Goal: Entertainment & Leisure: Consume media (video, audio)

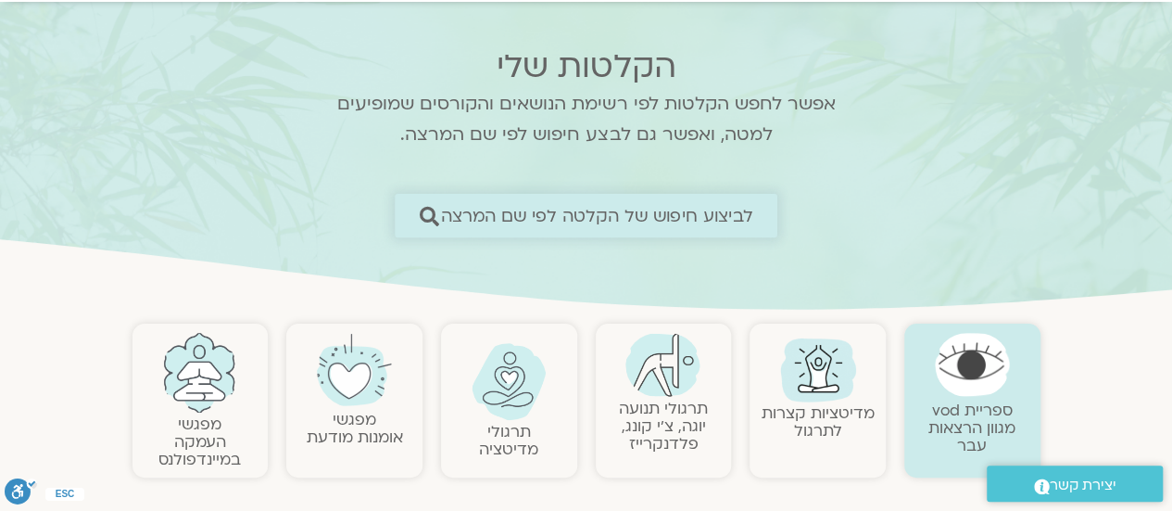
click at [690, 212] on span "לביצוע חיפוש של הקלטה לפי שם המרצה" at bounding box center [597, 215] width 312 height 19
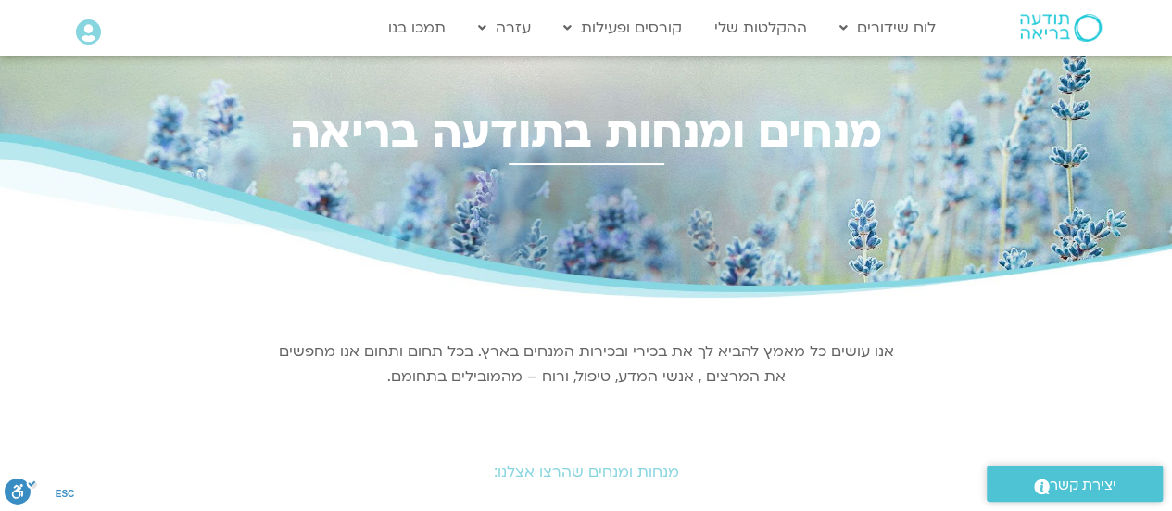
click at [642, 471] on h2 "מנחות ומנחים שהרצו אצלנו:" at bounding box center [587, 471] width 1038 height 17
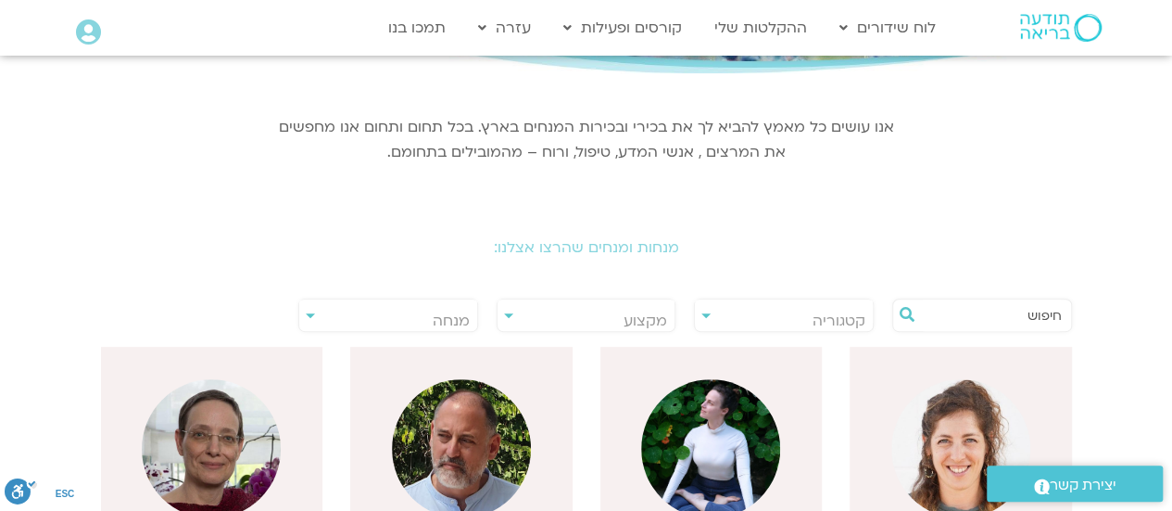
scroll to position [224, 0]
click at [947, 299] on input "text" at bounding box center [991, 315] width 141 height 32
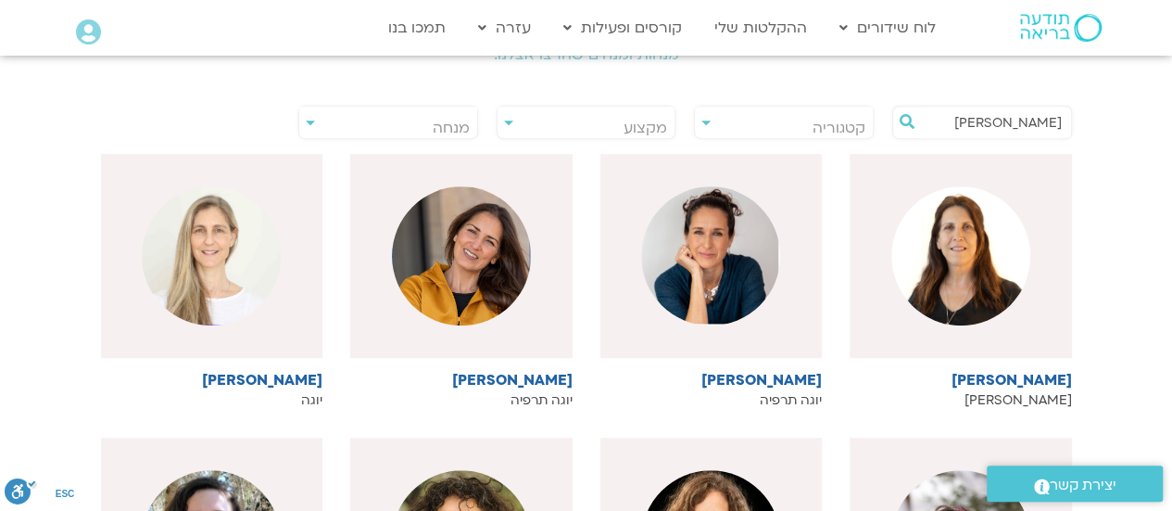
scroll to position [417, 0]
type input "יעל"
click at [734, 270] on img at bounding box center [710, 255] width 139 height 139
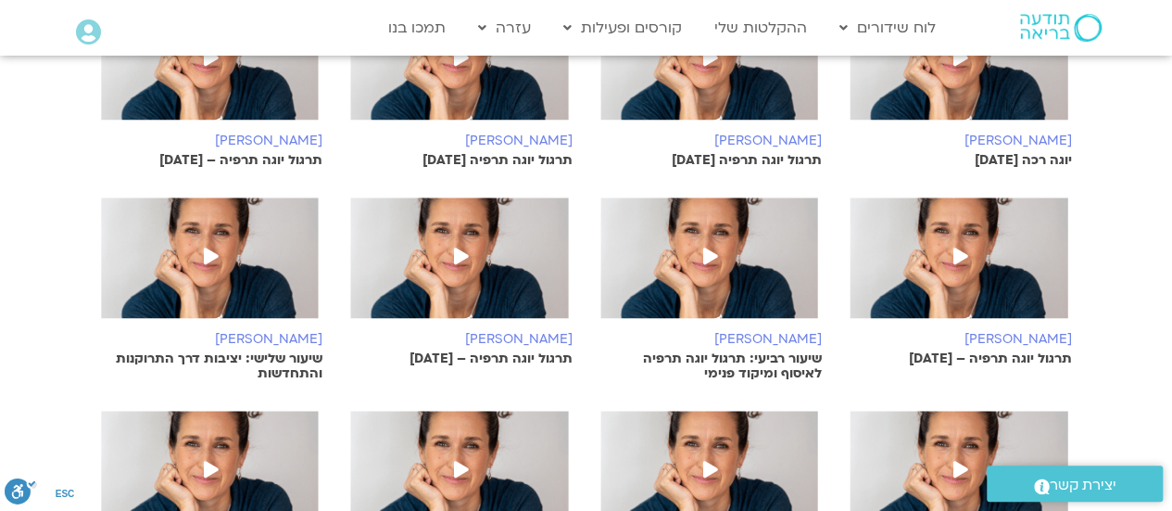
scroll to position [853, 0]
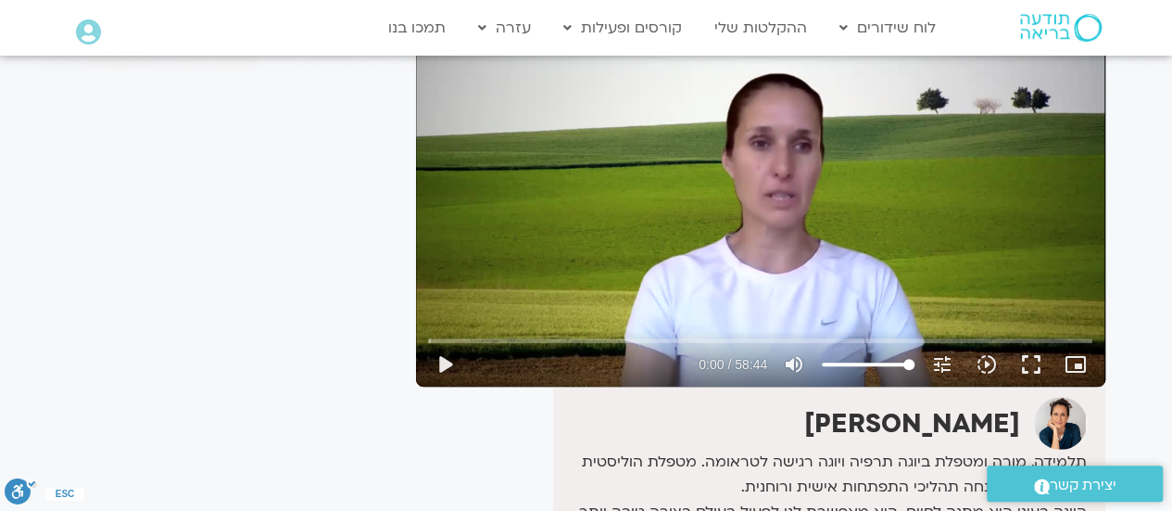
scroll to position [222, 0]
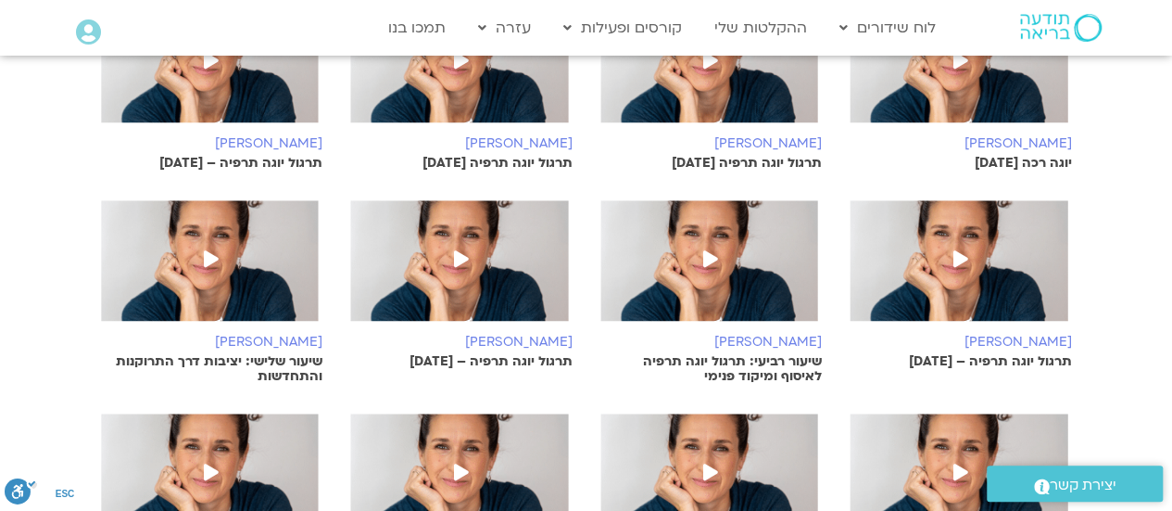
drag, startPoint x: 0, startPoint y: 0, endPoint x: 467, endPoint y: 196, distance: 506.8
click at [467, 196] on div "[PERSON_NAME] תרגול יוגה תרפיה [DATE] [PERSON_NAME] תרגול יוגה תרפיה [DATE] [PE…" at bounding box center [586, 214] width 999 height 823
click at [218, 102] on img at bounding box center [212, 71] width 222 height 139
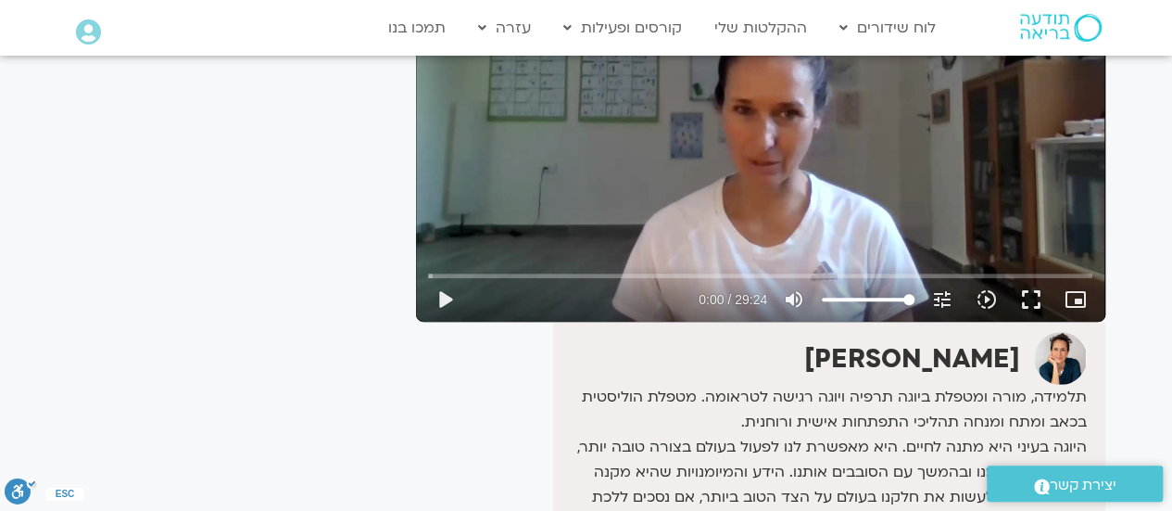
scroll to position [260, 0]
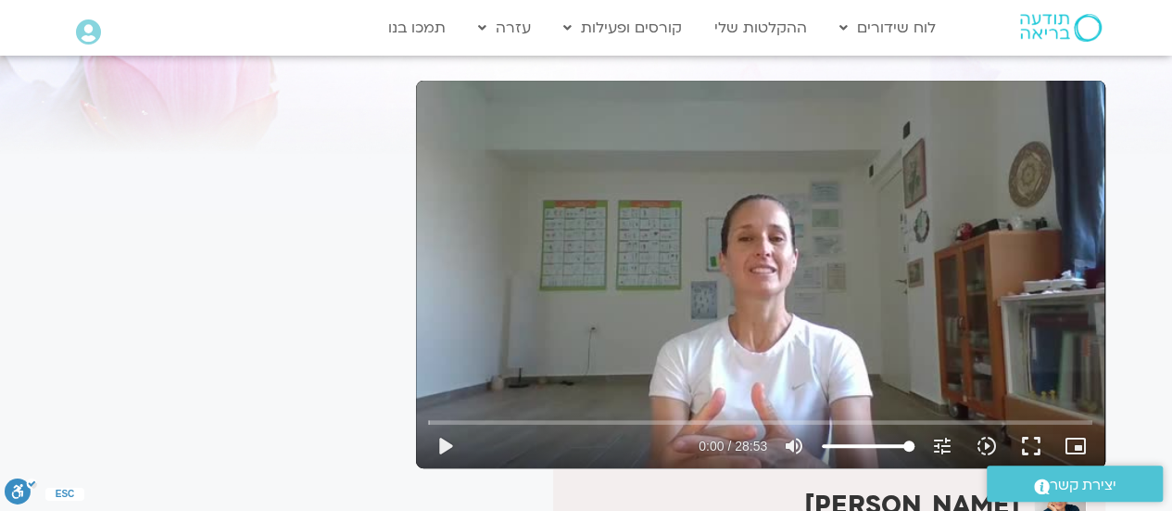
scroll to position [148, 0]
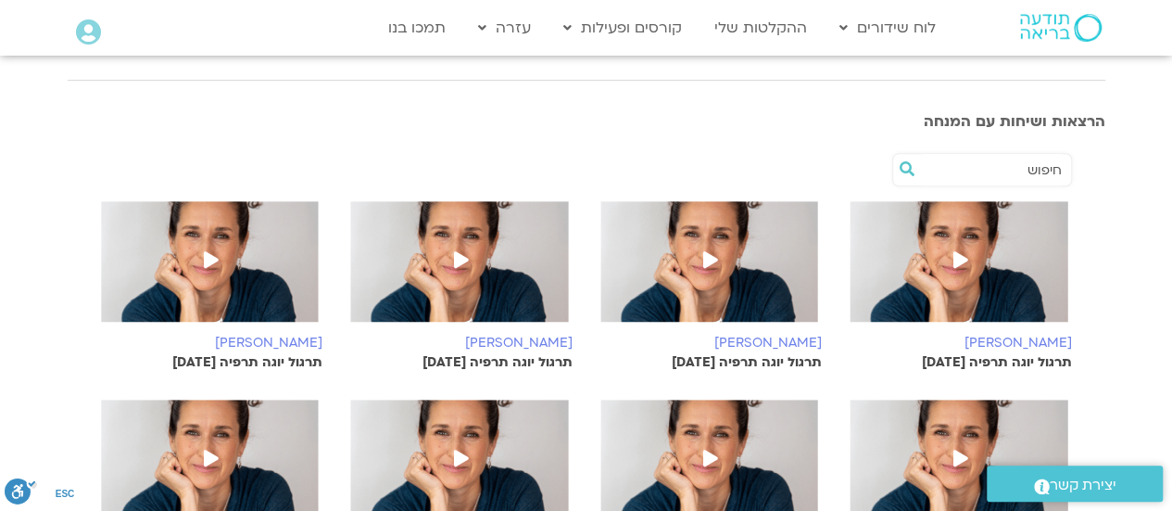
scroll to position [8, 0]
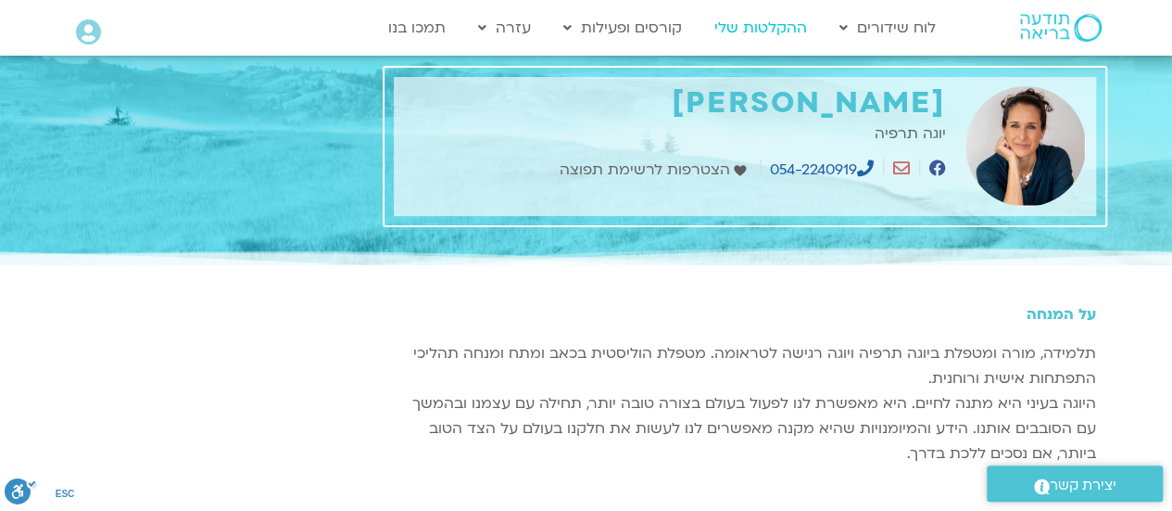
click at [777, 31] on link "ההקלטות שלי" at bounding box center [760, 27] width 111 height 35
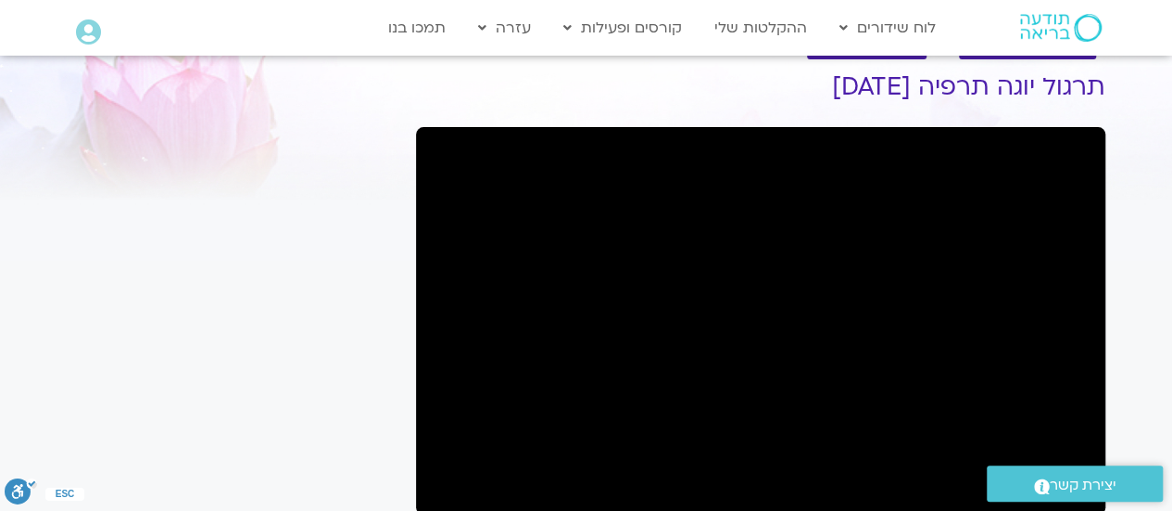
scroll to position [64, 0]
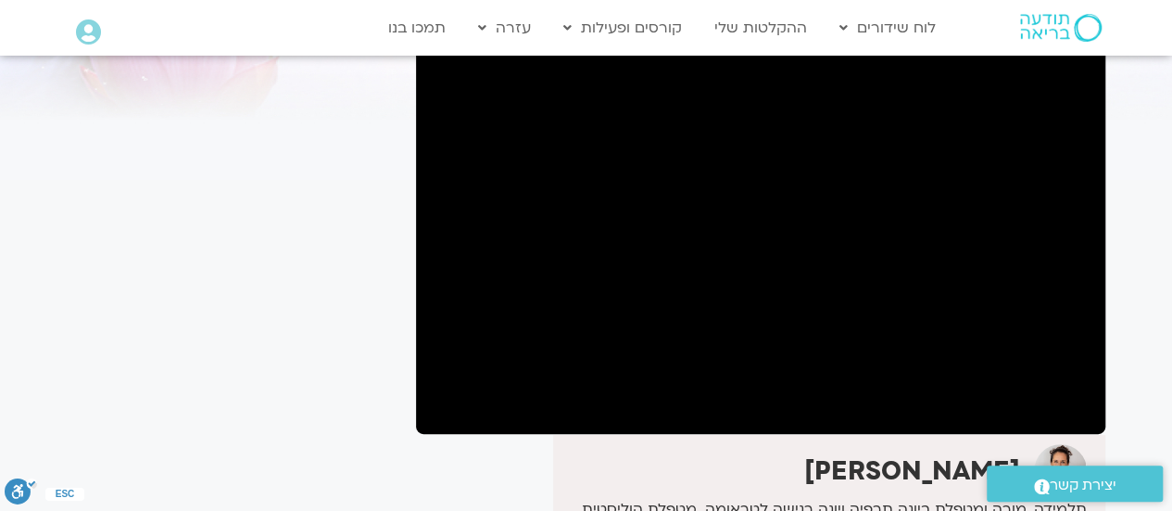
scroll to position [148, 0]
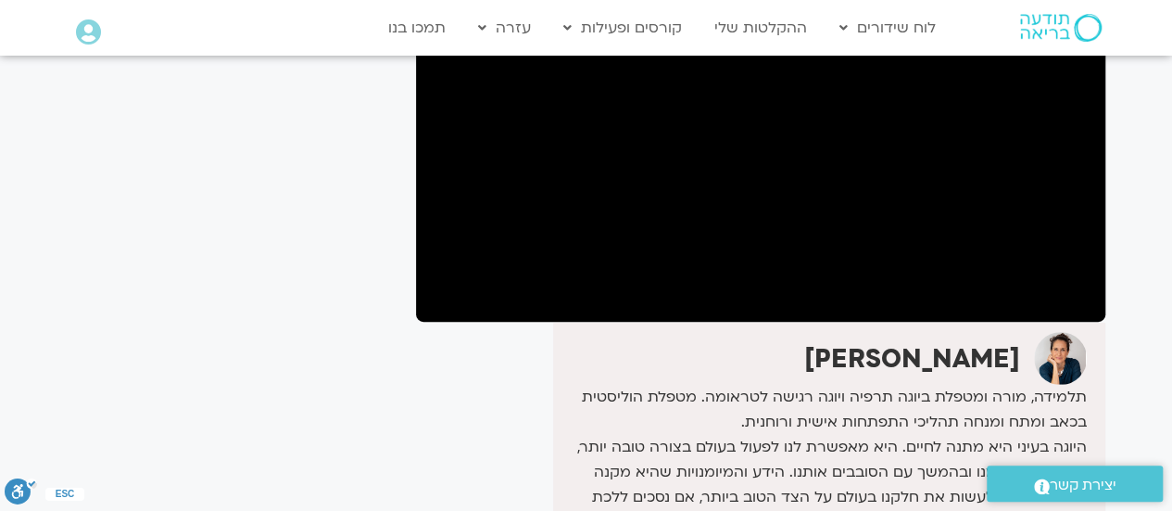
scroll to position [260, 0]
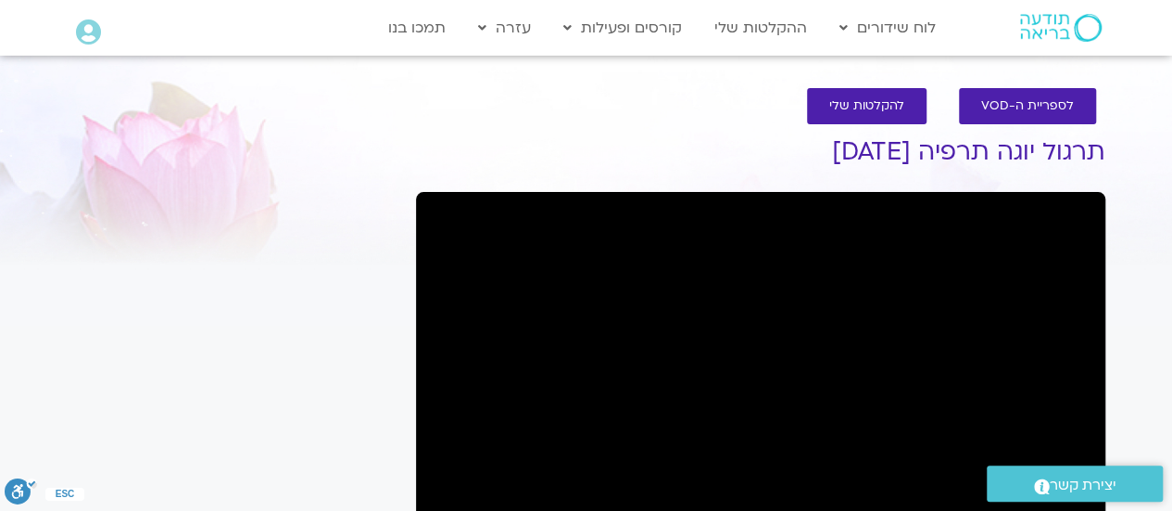
scroll to position [447, 0]
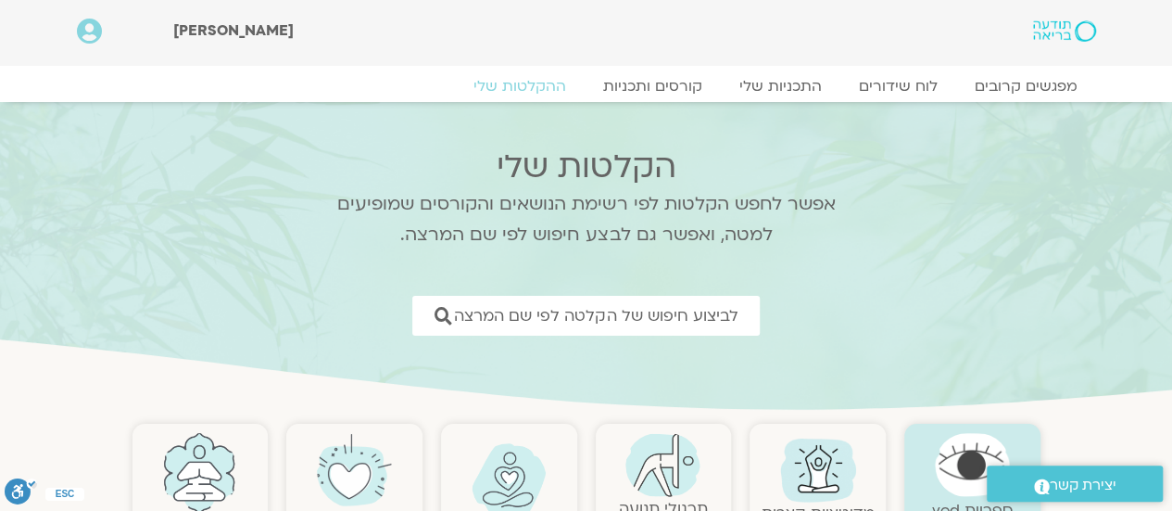
scroll to position [447, 0]
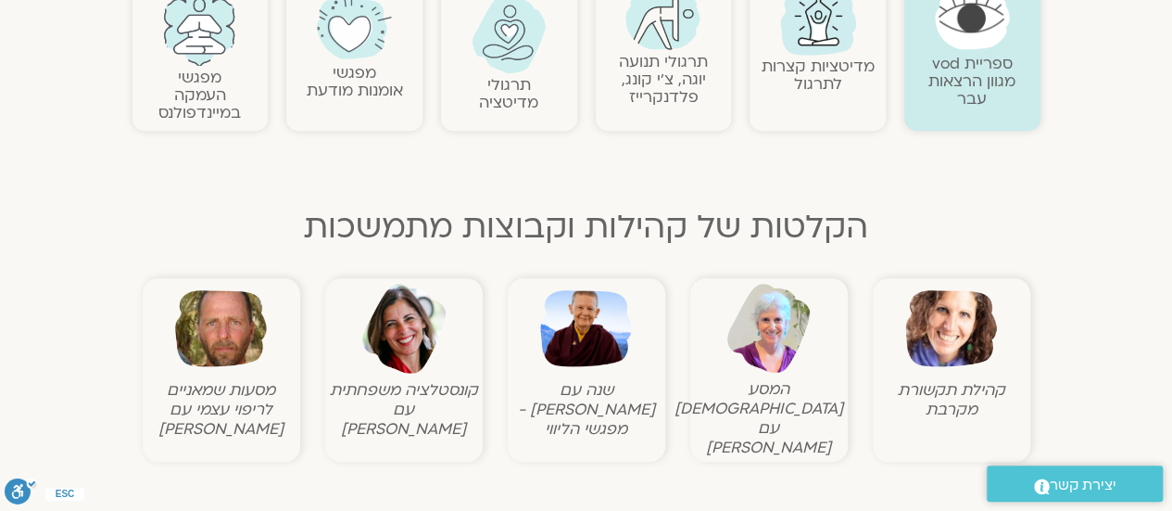
click at [665, 39] on img at bounding box center [663, 18] width 75 height 64
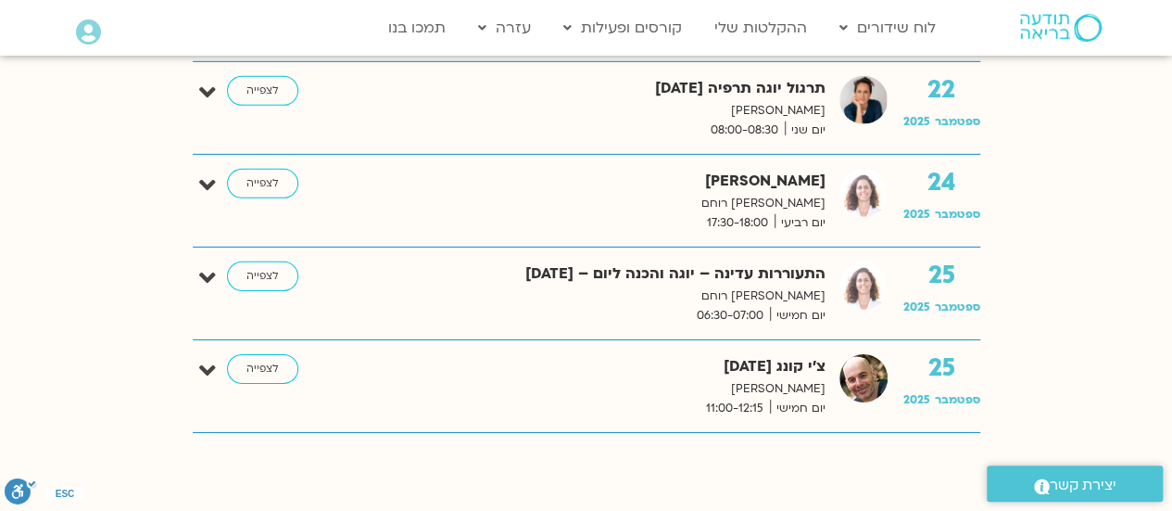
scroll to position [2818, 0]
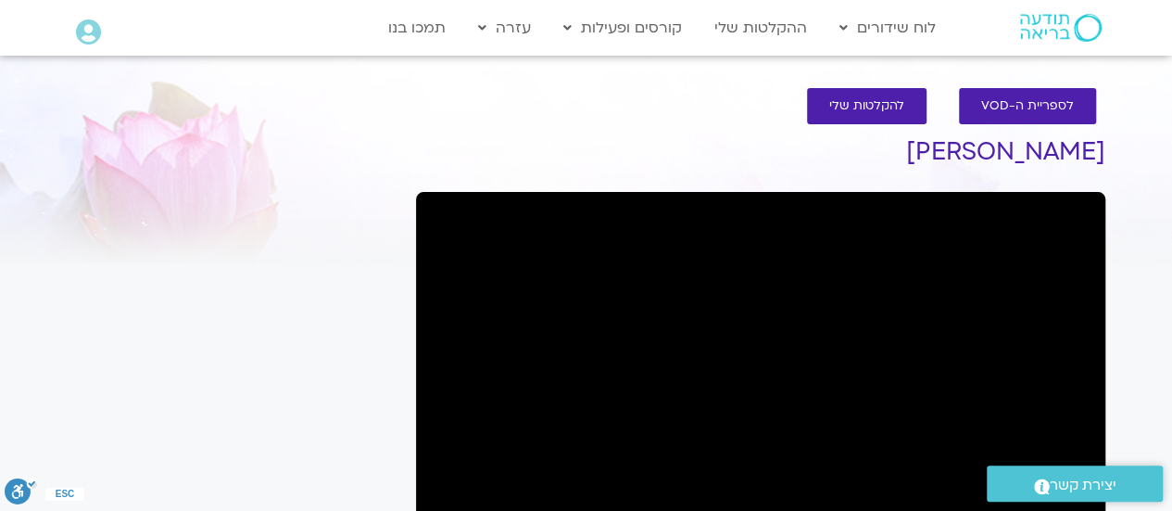
scroll to position [447, 0]
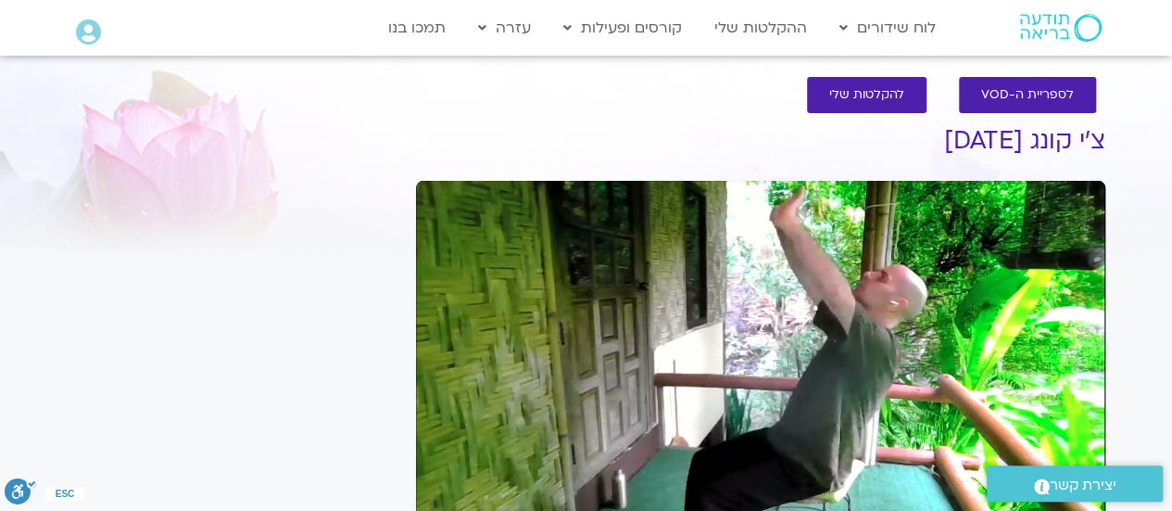
scroll to position [458, 0]
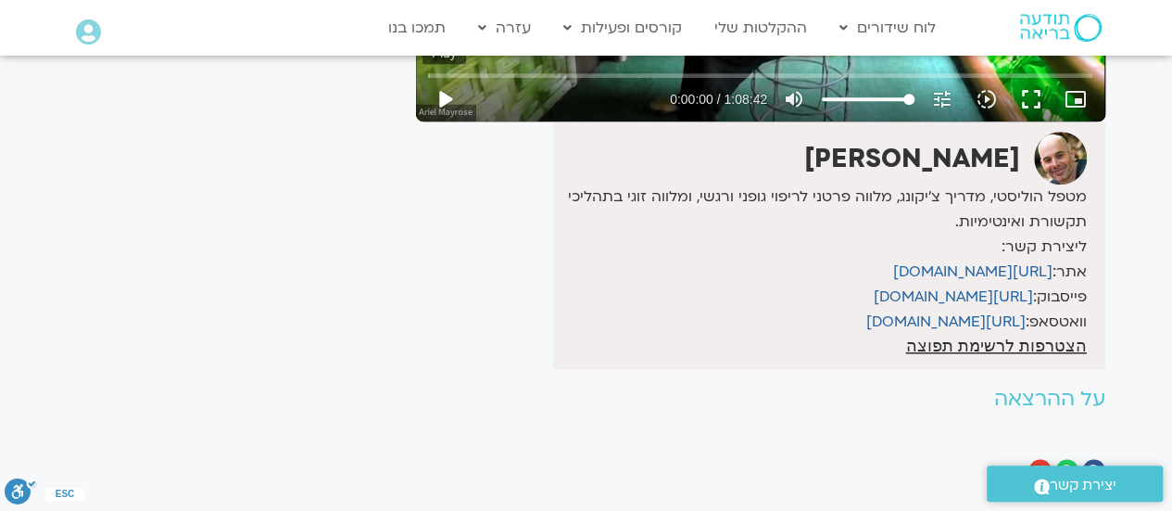
click at [446, 94] on button "play_arrow" at bounding box center [445, 99] width 44 height 44
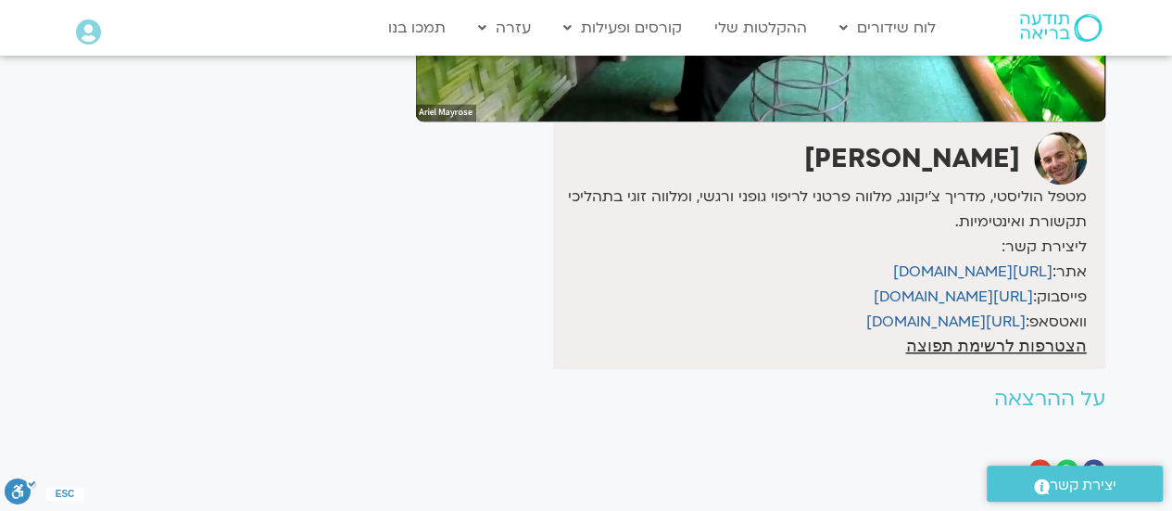
scroll to position [11, 0]
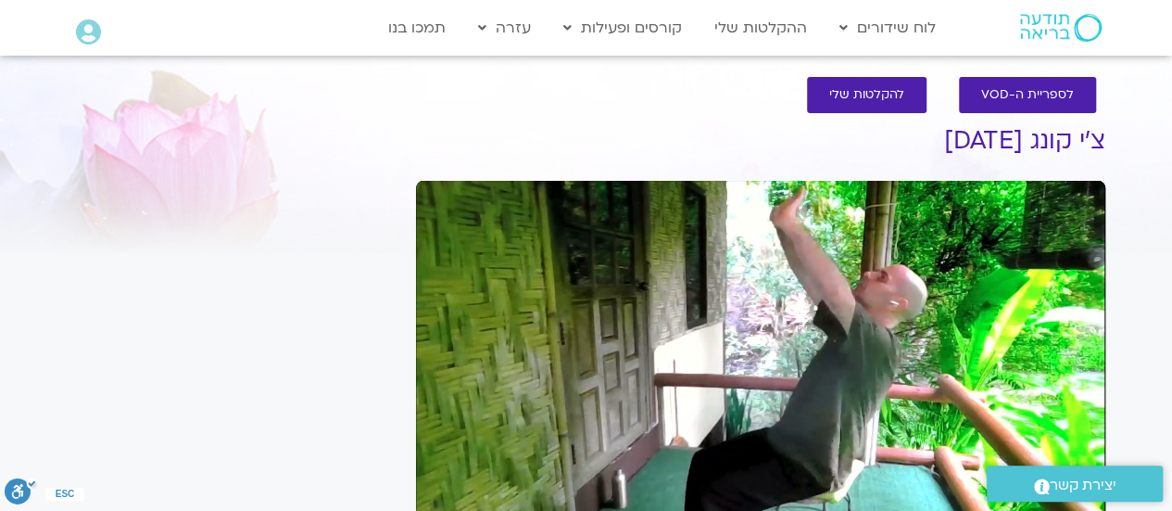
type input "4.392497"
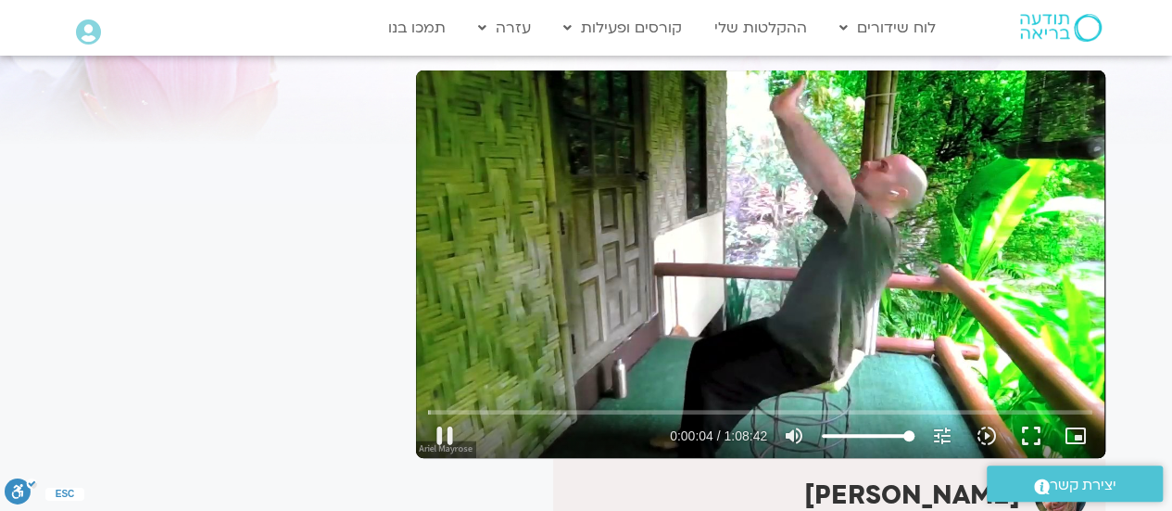
scroll to position [122, 0]
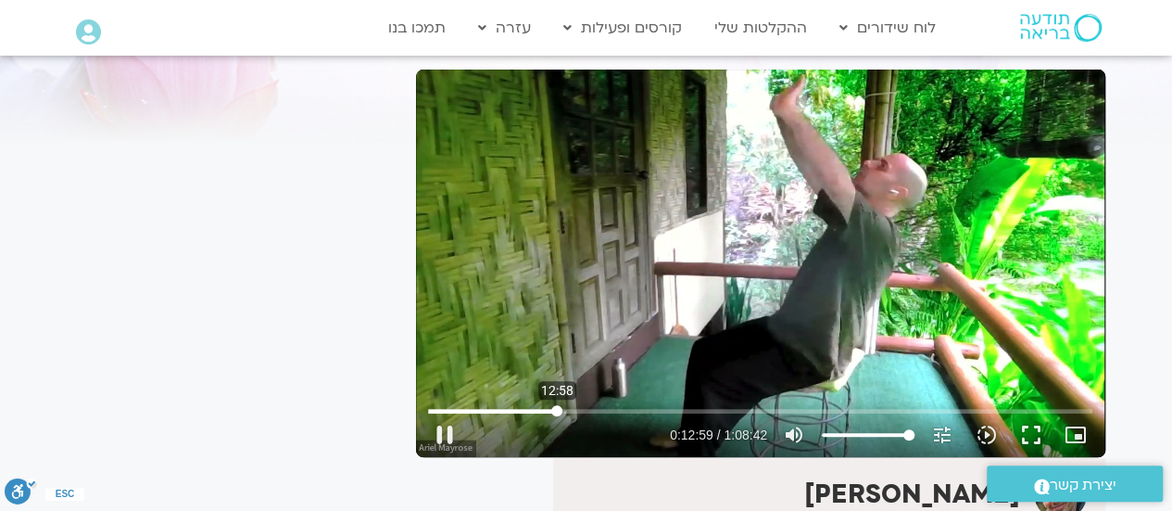
click at [557, 407] on input "Seek" at bounding box center [760, 410] width 665 height 11
type input "893.908716"
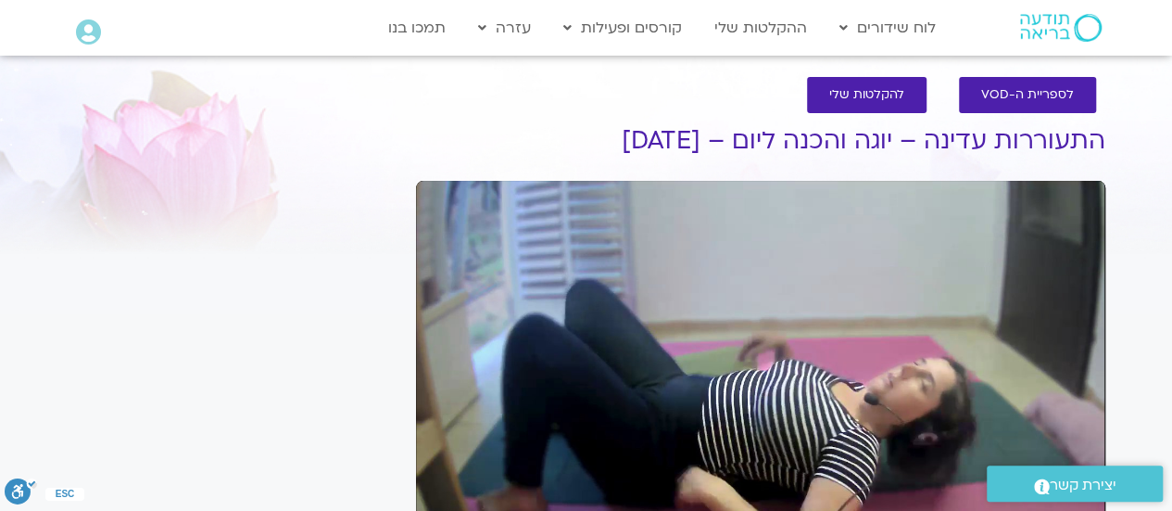
scroll to position [458, 0]
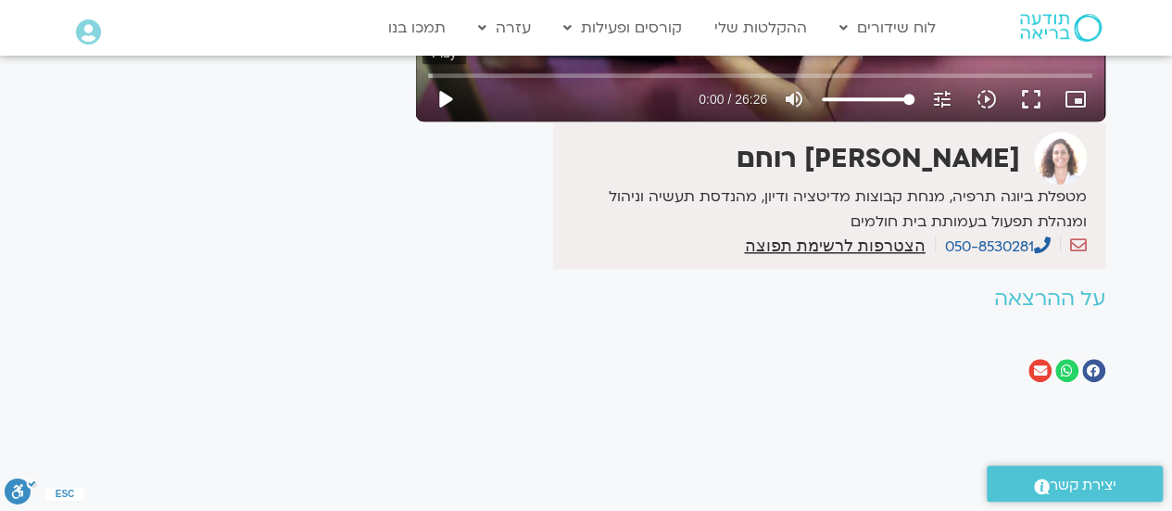
click at [453, 90] on button "play_arrow" at bounding box center [445, 99] width 44 height 44
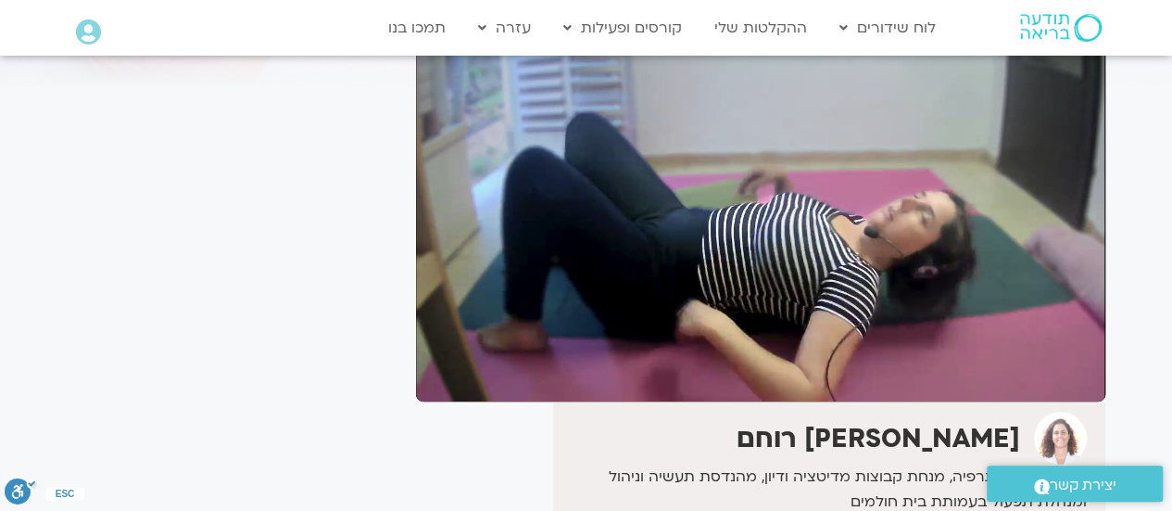
scroll to position [196, 0]
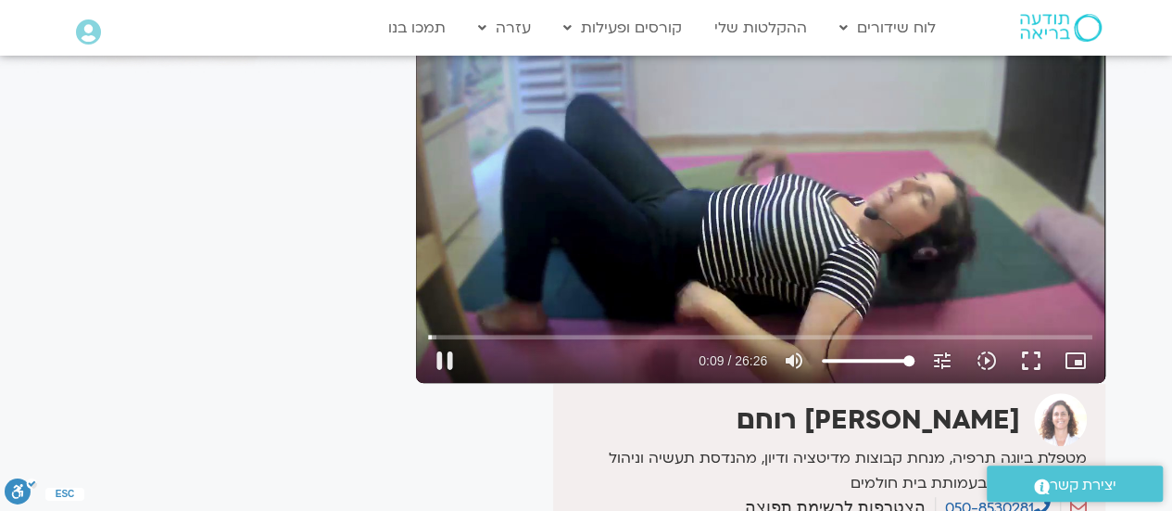
type input "9.766936"
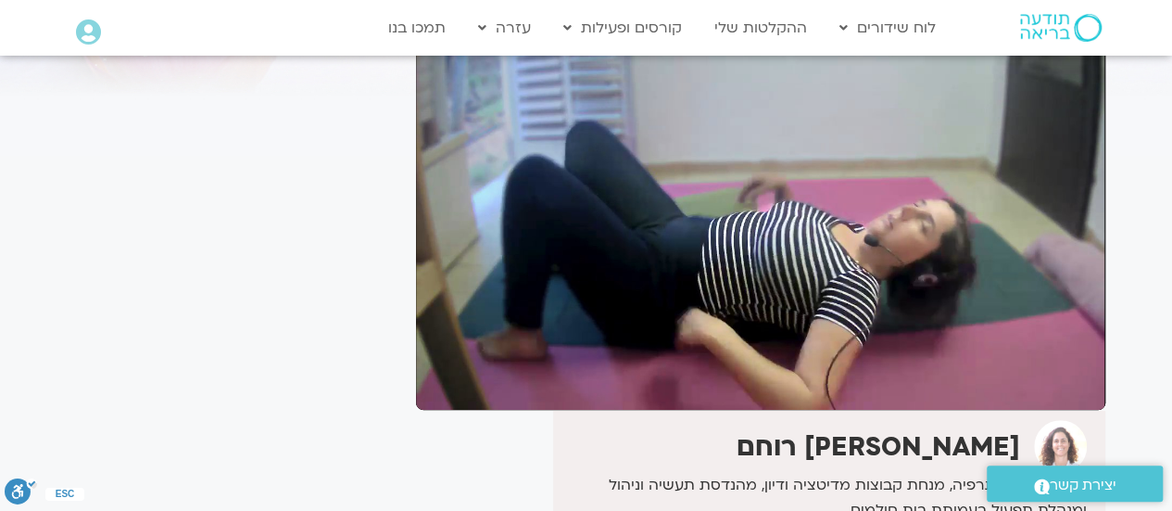
scroll to position [185, 0]
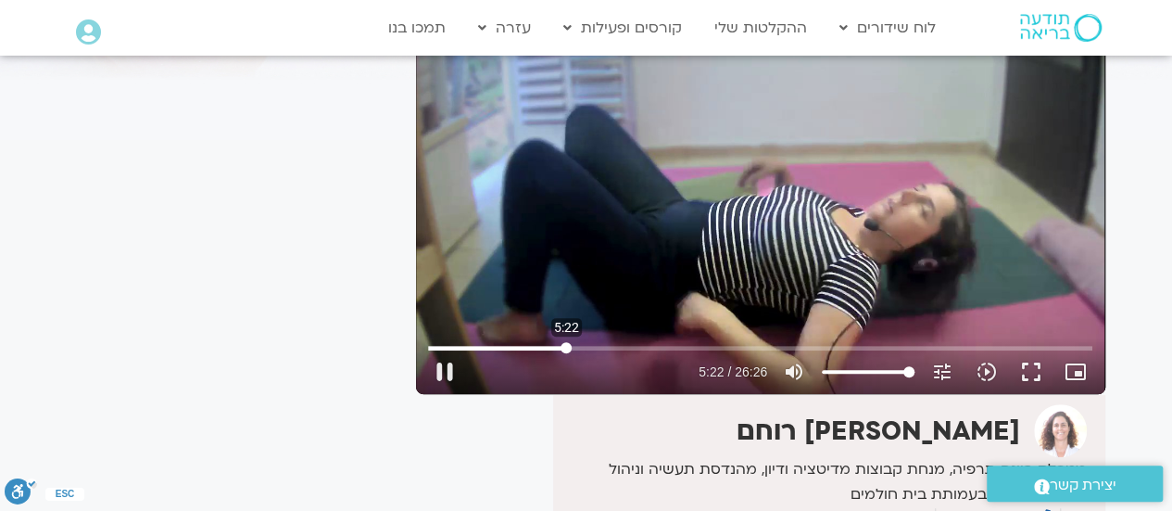
click at [566, 346] on input "Seek" at bounding box center [760, 347] width 665 height 11
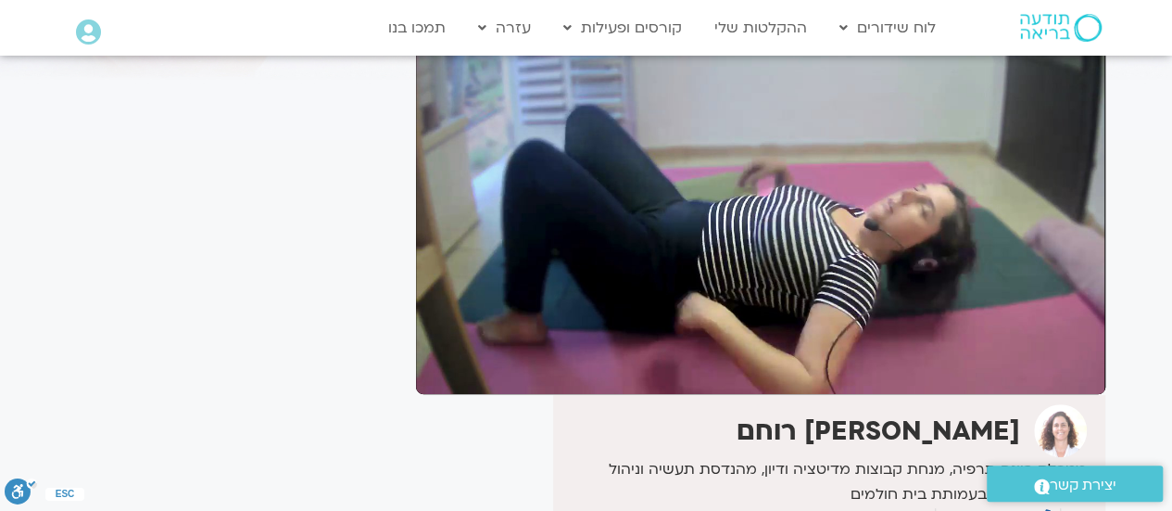
type input "360.695638"
